Goal: Task Accomplishment & Management: Complete application form

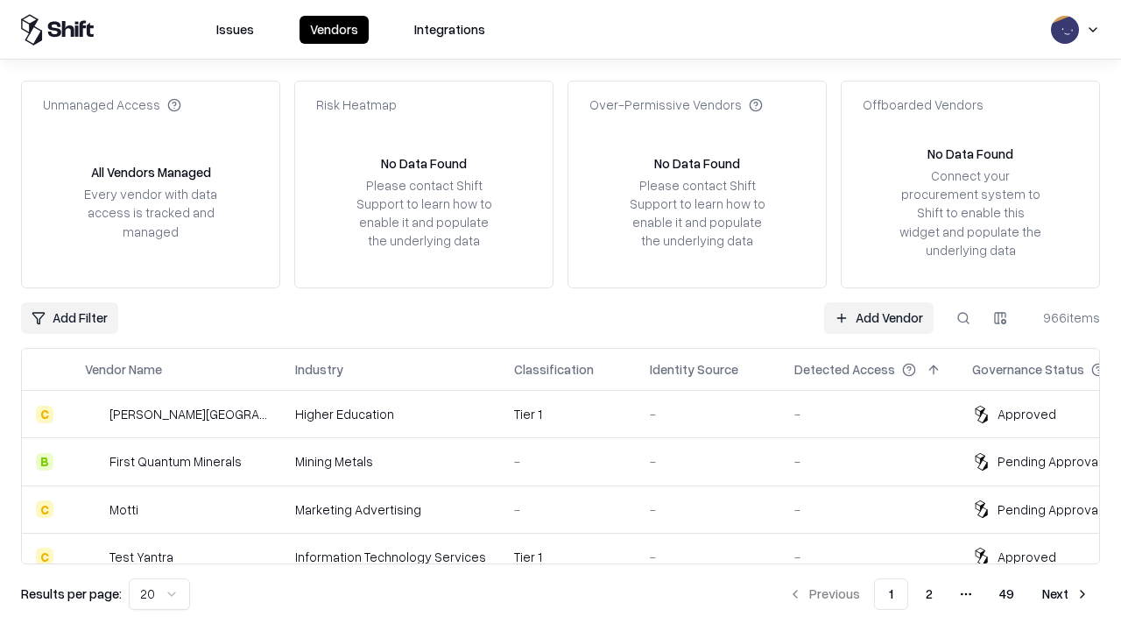
click at [878, 317] on link "Add Vendor" at bounding box center [878, 318] width 109 height 32
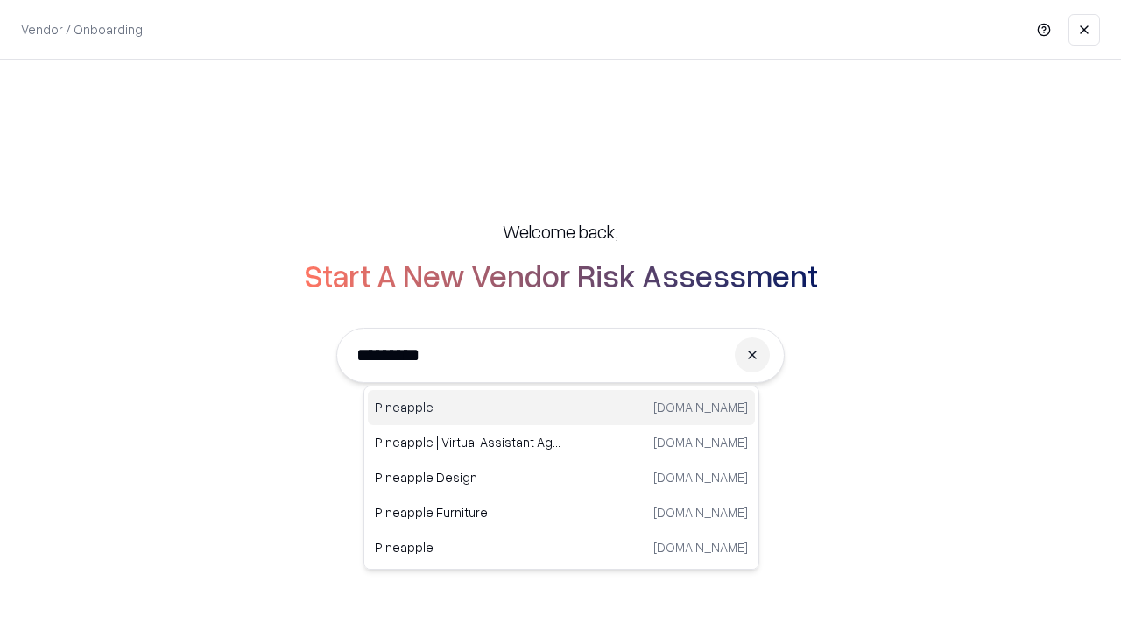
click at [561, 407] on div "Pineapple [DOMAIN_NAME]" at bounding box center [561, 407] width 387 height 35
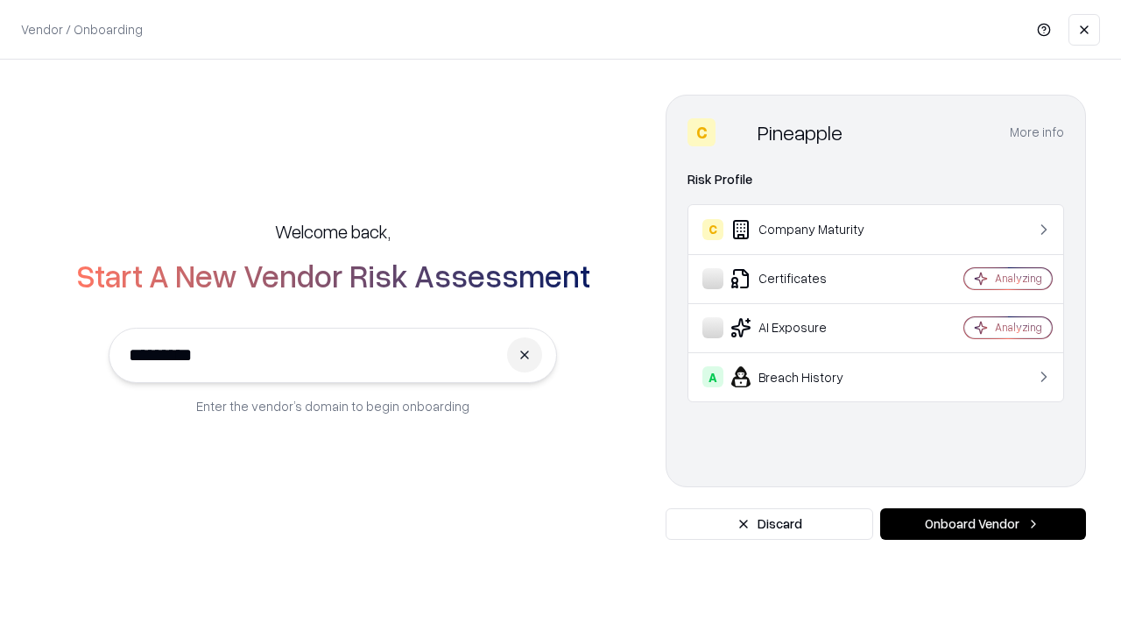
type input "*********"
click at [983, 524] on button "Onboard Vendor" at bounding box center [983, 524] width 206 height 32
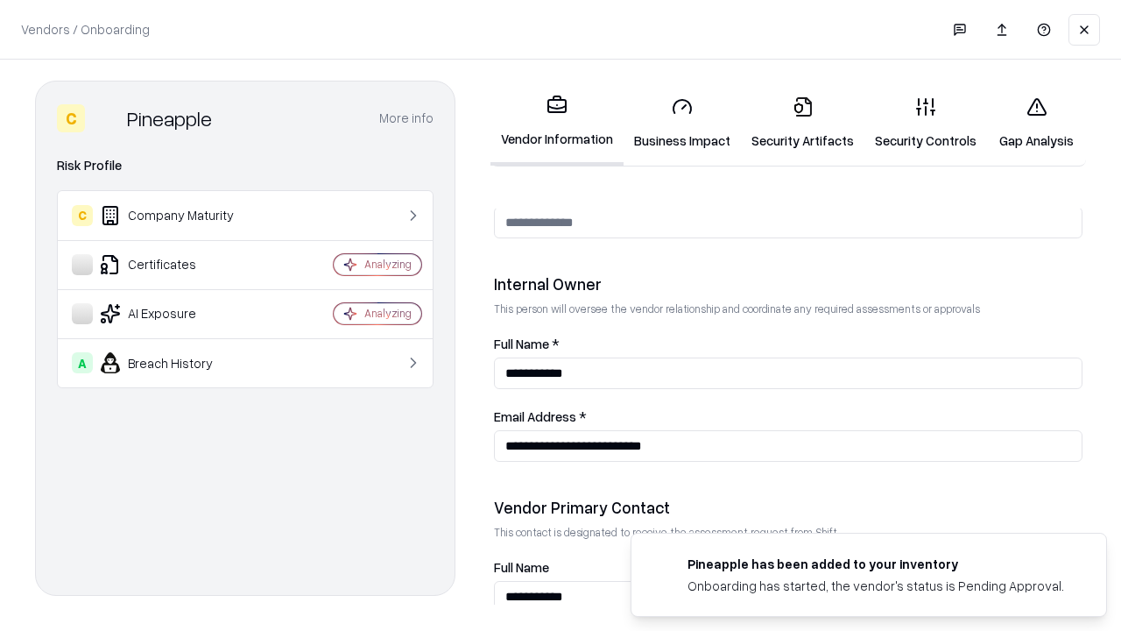
scroll to position [907, 0]
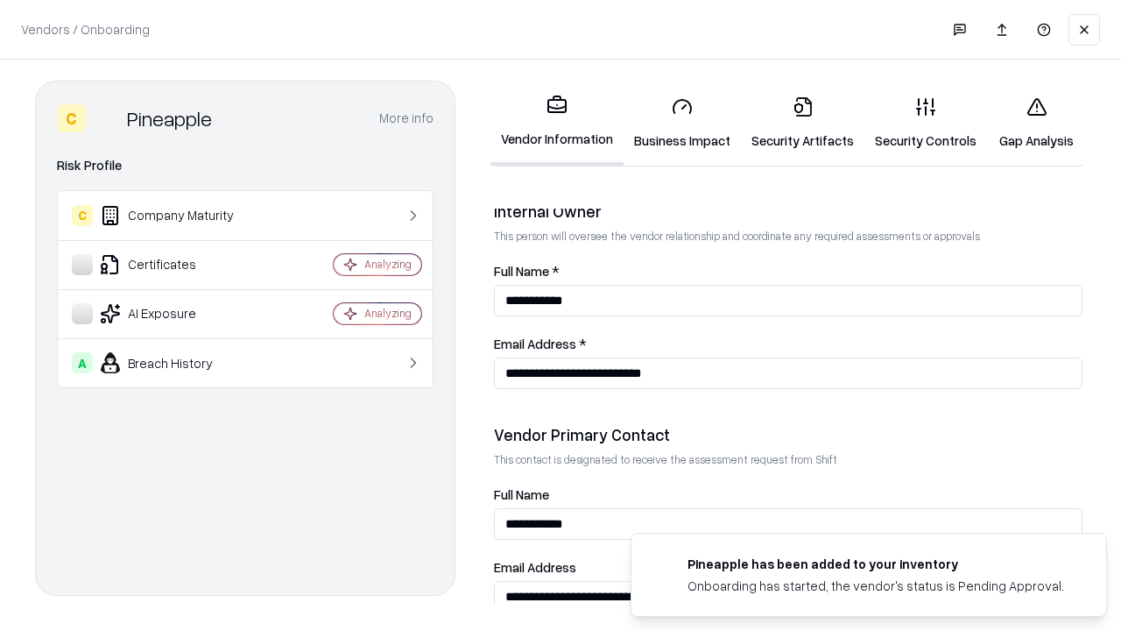
click at [802, 123] on link "Security Artifacts" at bounding box center [802, 122] width 123 height 81
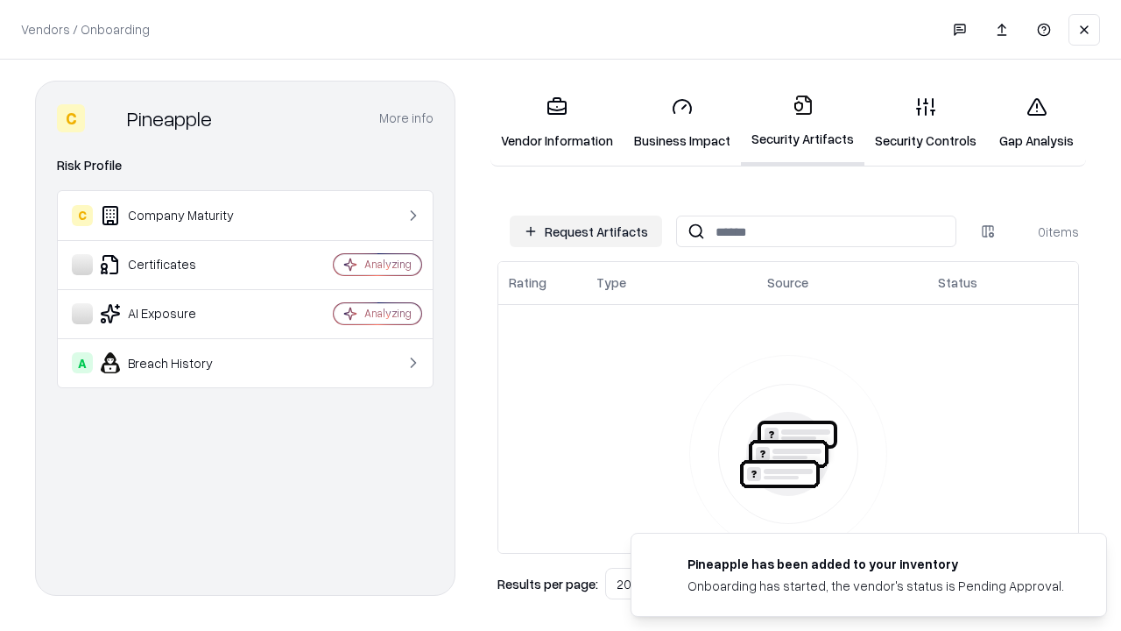
click at [586, 231] on button "Request Artifacts" at bounding box center [586, 231] width 152 height 32
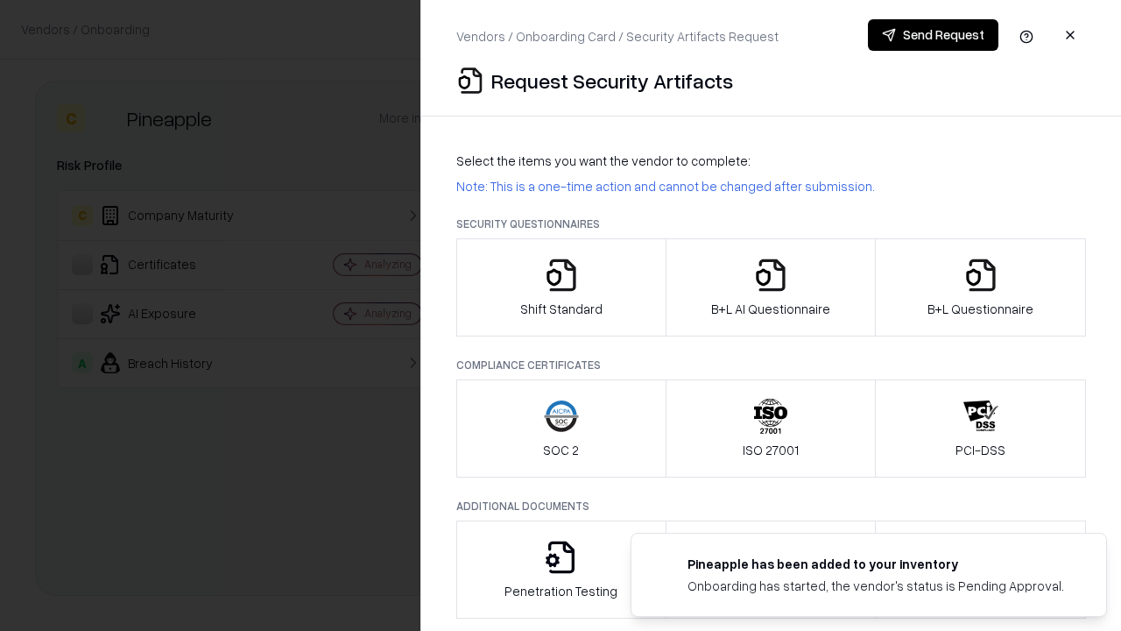
click at [980, 287] on icon "button" at bounding box center [980, 274] width 35 height 35
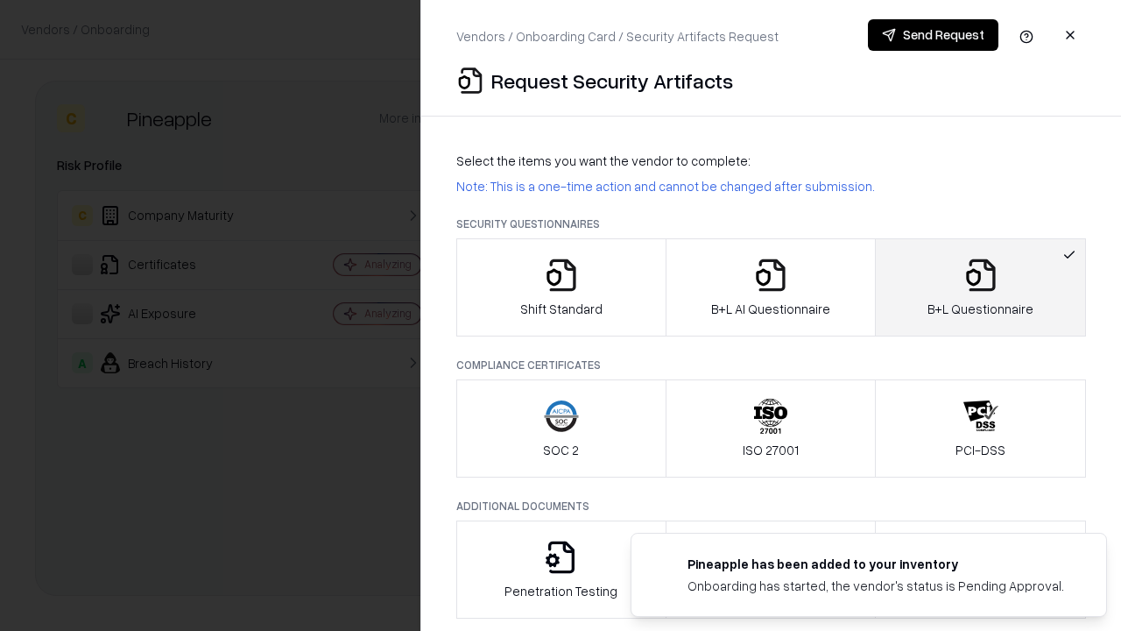
click at [770, 287] on icon "button" at bounding box center [770, 274] width 35 height 35
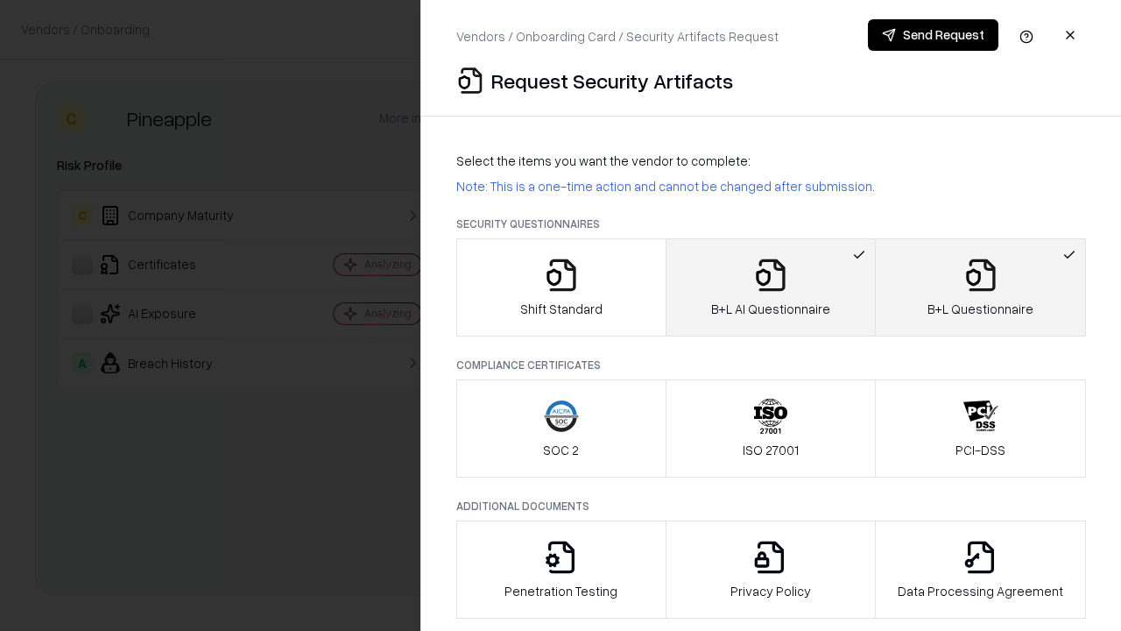
click at [933, 35] on button "Send Request" at bounding box center [933, 35] width 130 height 32
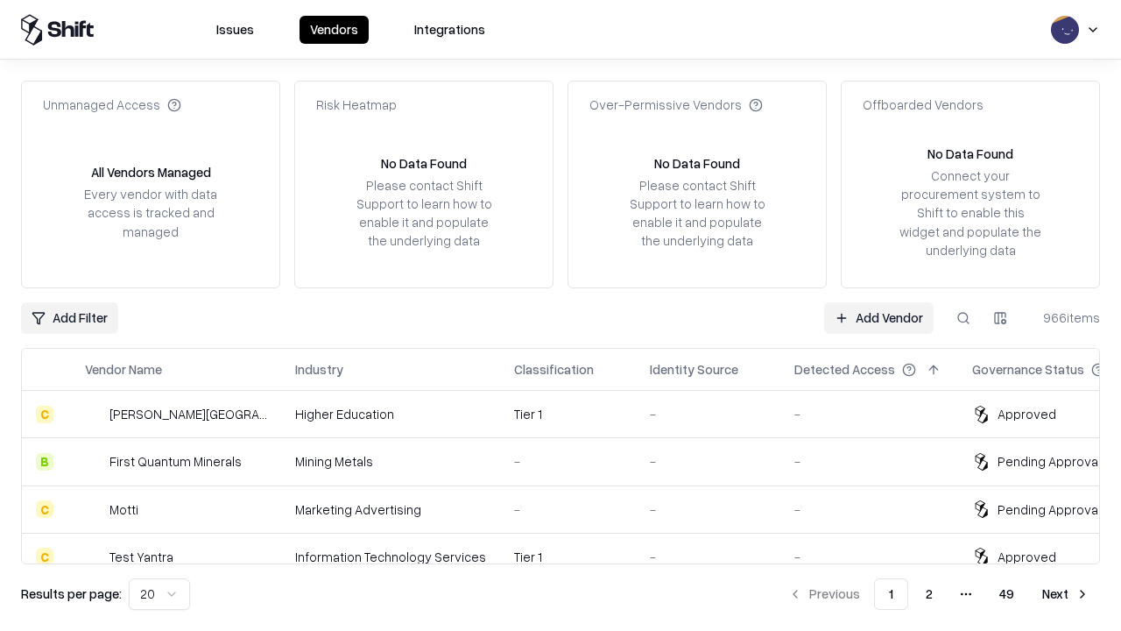
click at [963, 317] on button at bounding box center [964, 318] width 32 height 32
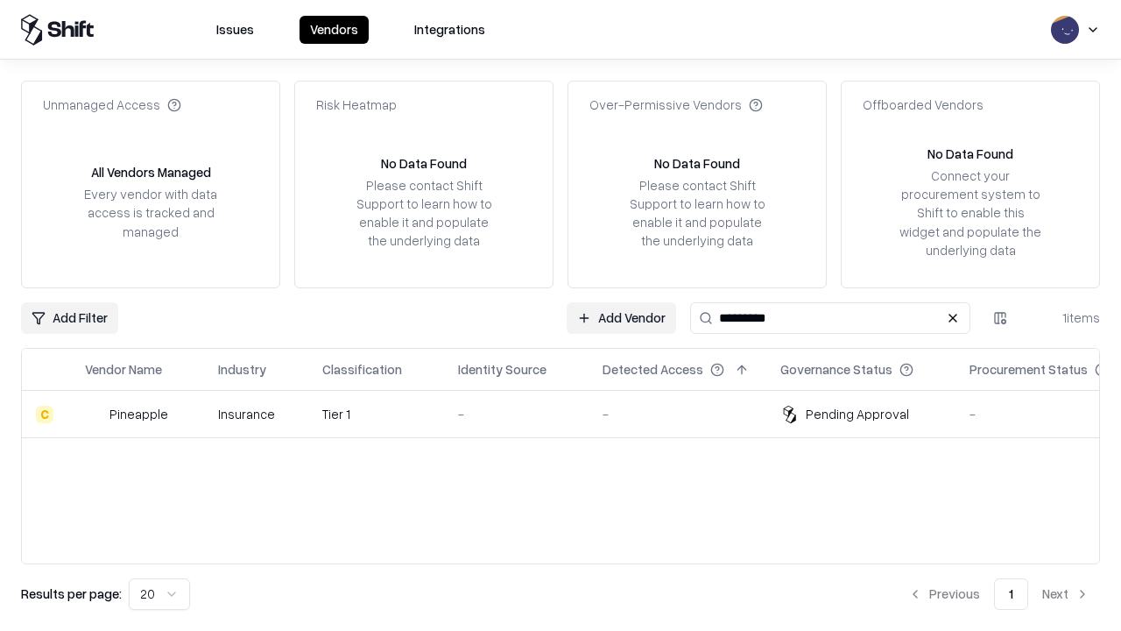
type input "*********"
click at [571, 413] on div "-" at bounding box center [516, 414] width 116 height 18
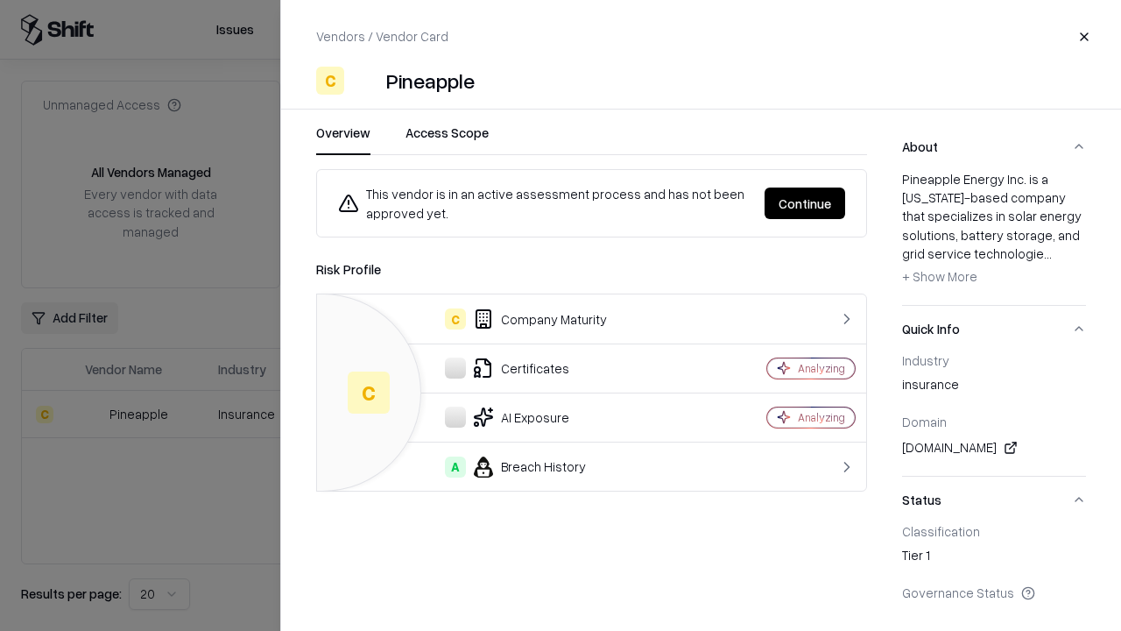
click at [805, 203] on button "Continue" at bounding box center [805, 203] width 81 height 32
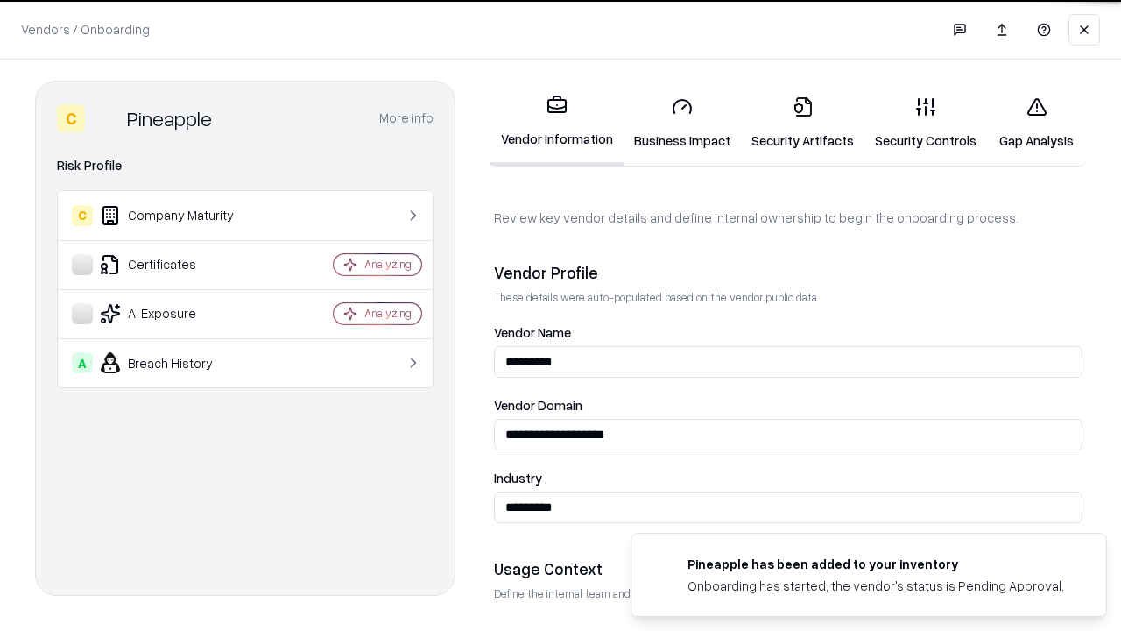
click at [802, 123] on link "Security Artifacts" at bounding box center [802, 122] width 123 height 81
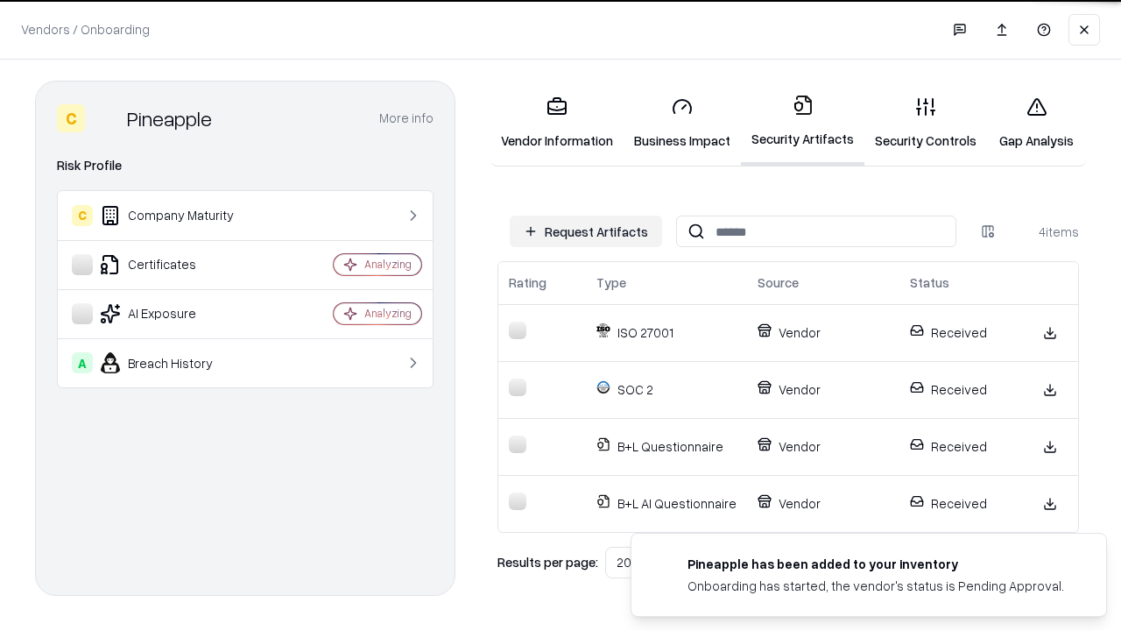
click at [1036, 123] on link "Gap Analysis" at bounding box center [1036, 122] width 99 height 81
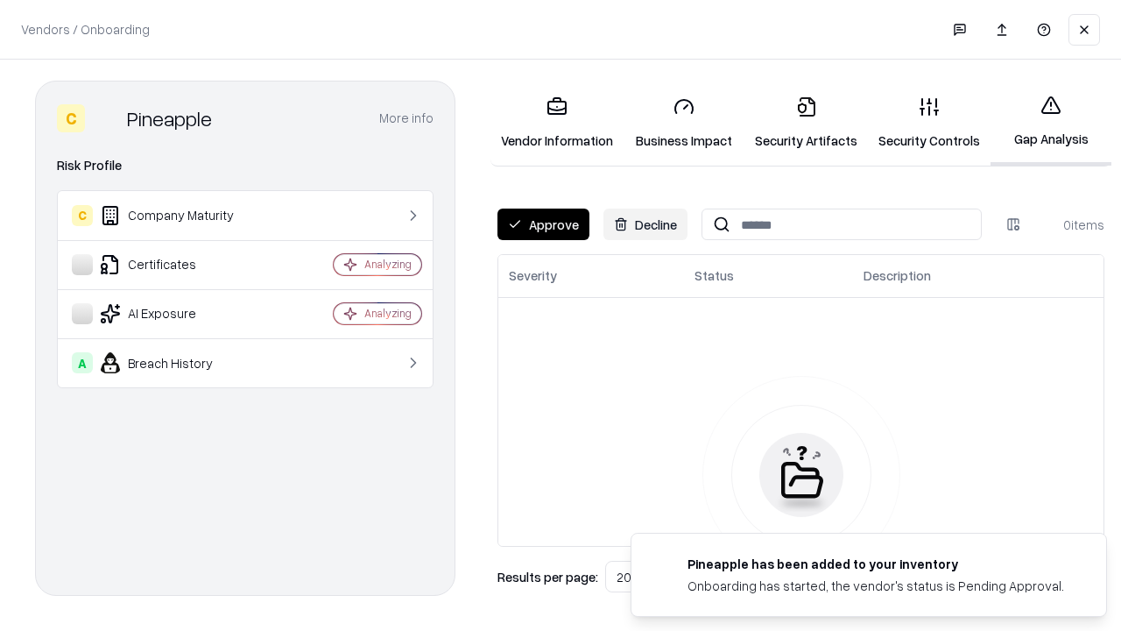
click at [543, 224] on button "Approve" at bounding box center [543, 224] width 92 height 32
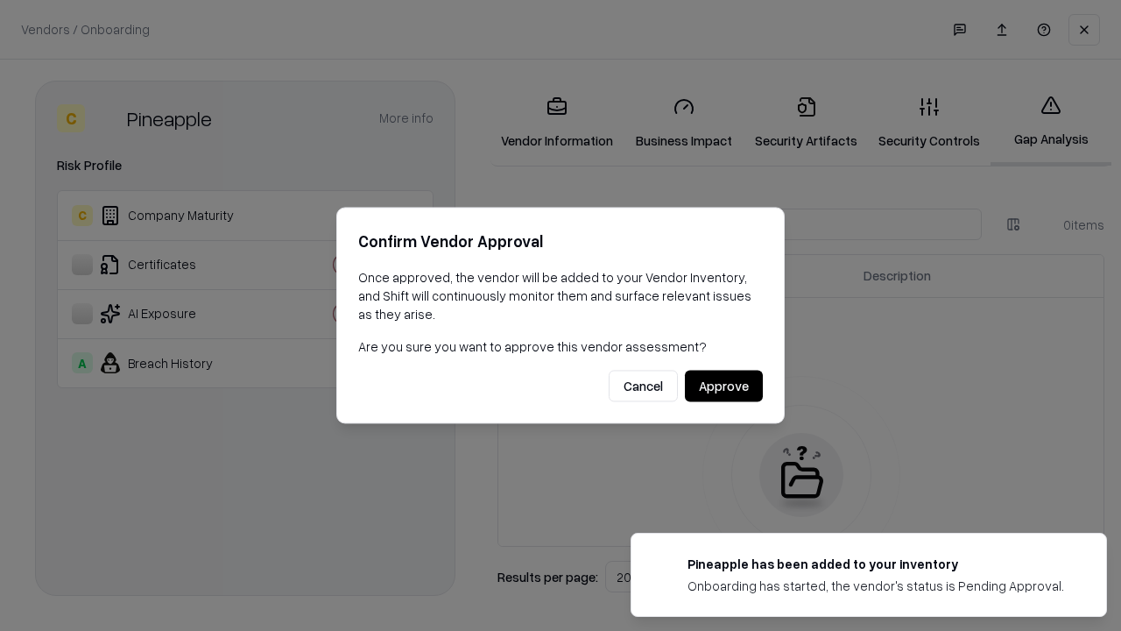
click at [723, 385] on button "Approve" at bounding box center [724, 386] width 78 height 32
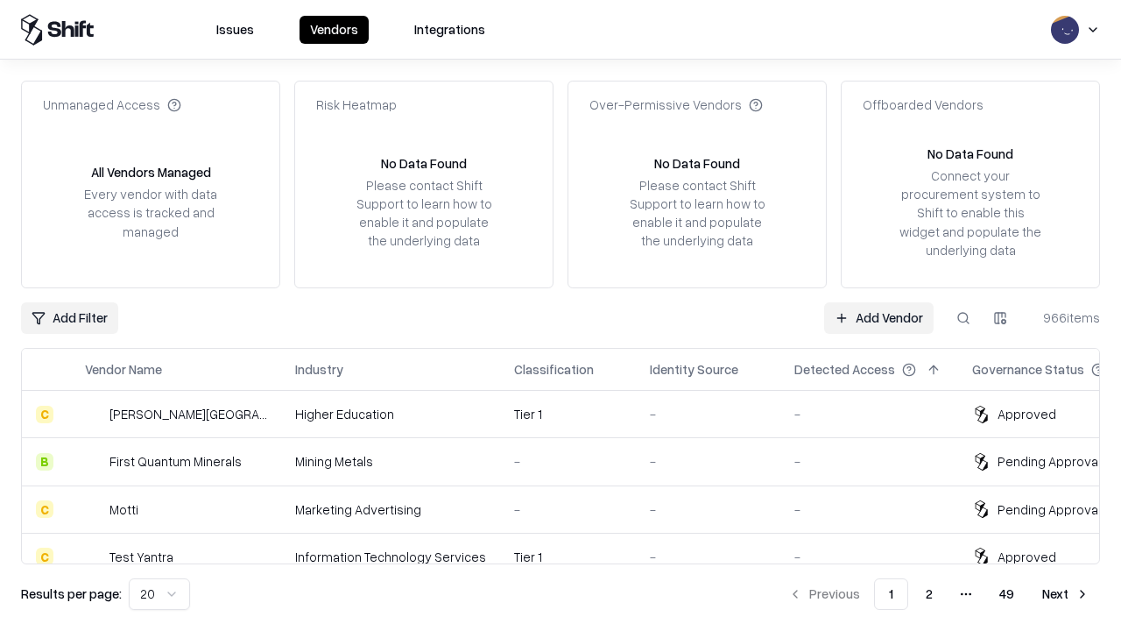
type input "*********"
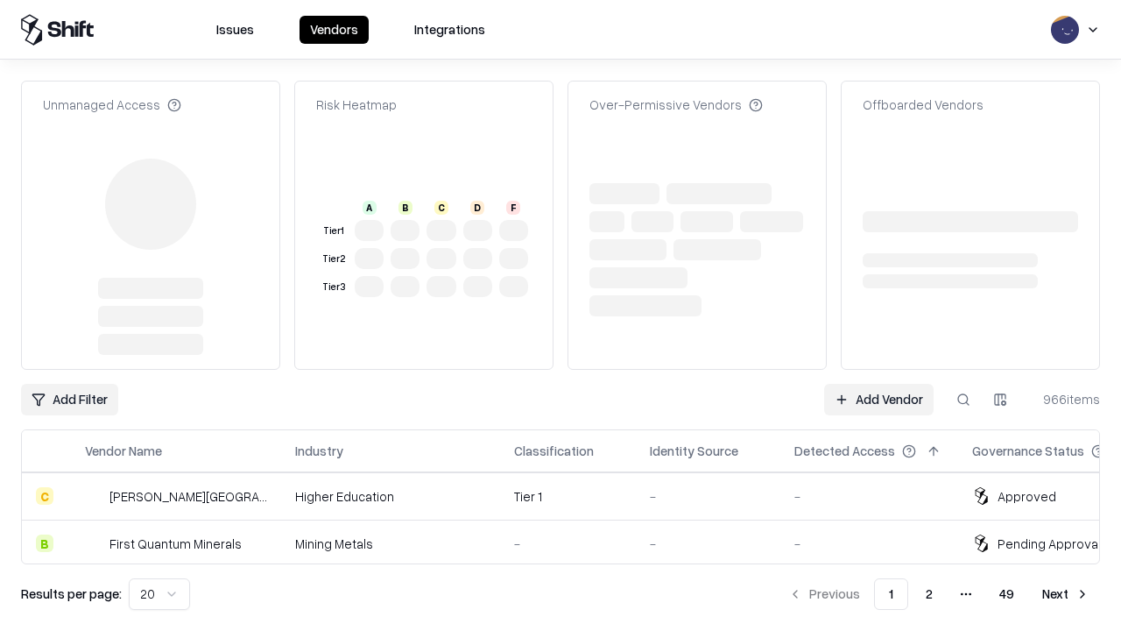
click at [878, 384] on link "Add Vendor" at bounding box center [878, 400] width 109 height 32
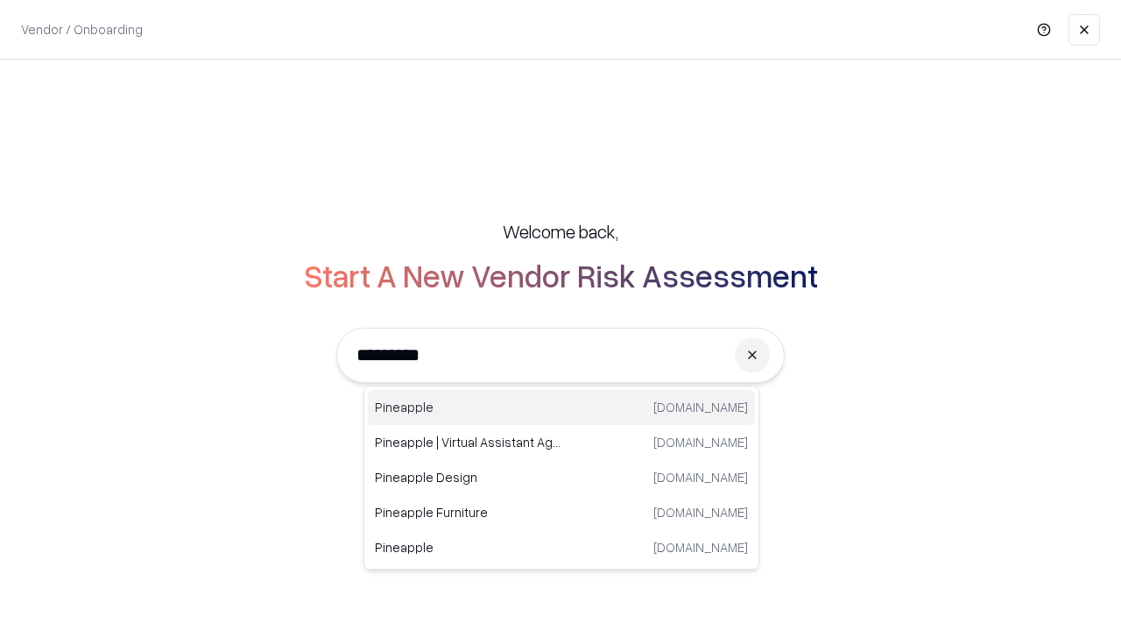
click at [561, 407] on div "Pineapple [DOMAIN_NAME]" at bounding box center [561, 407] width 387 height 35
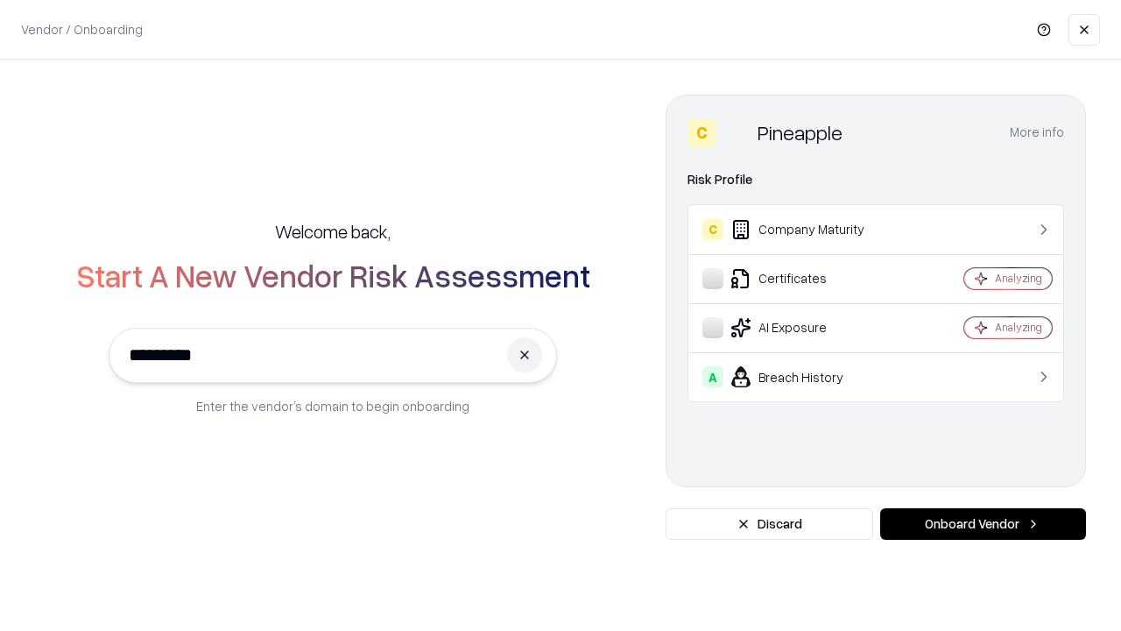
type input "*********"
click at [983, 524] on button "Onboard Vendor" at bounding box center [983, 524] width 206 height 32
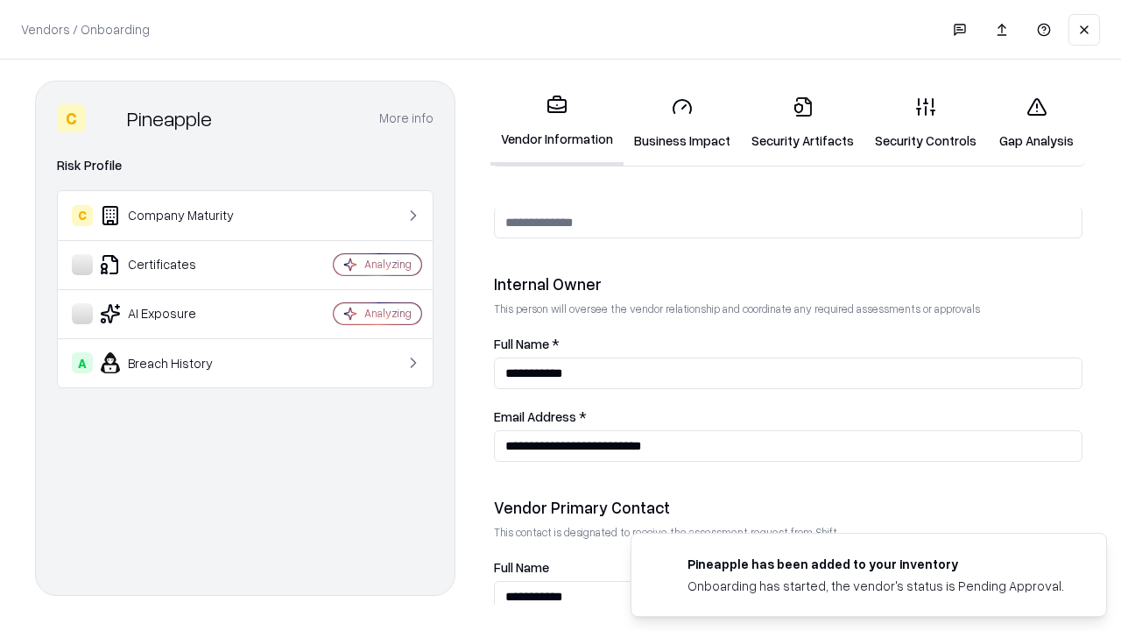
scroll to position [907, 0]
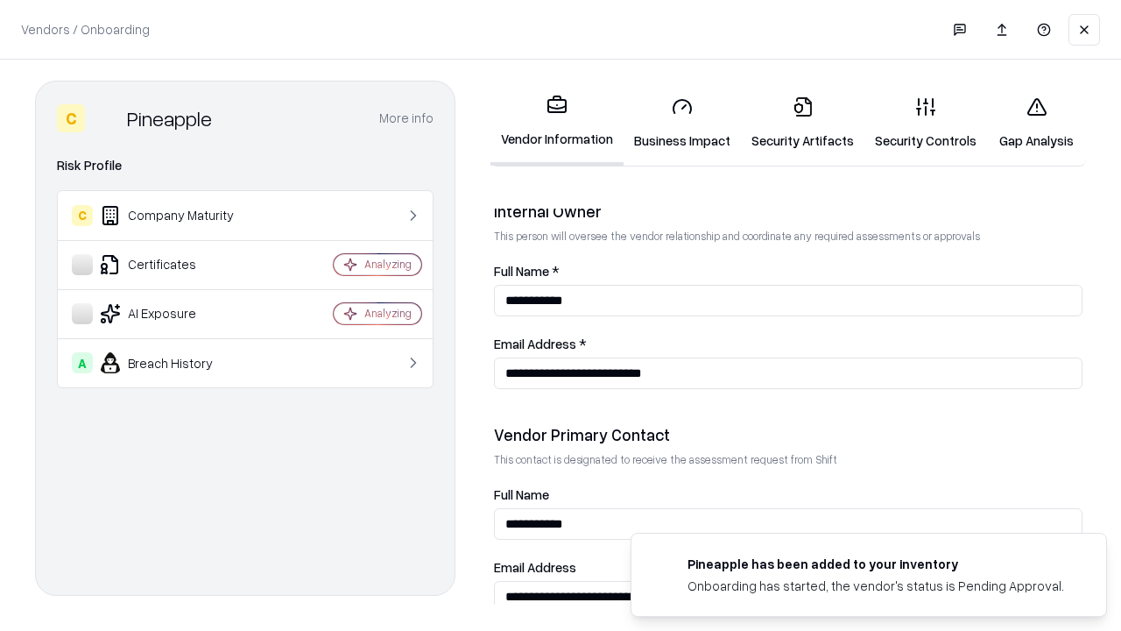
click at [1036, 123] on link "Gap Analysis" at bounding box center [1036, 122] width 99 height 81
